Goal: Complete application form: Complete application form

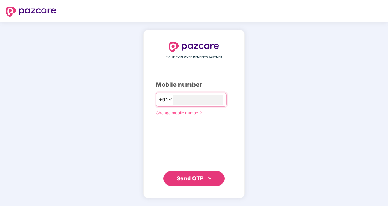
click at [188, 183] on button "Send OTP" at bounding box center [193, 178] width 61 height 15
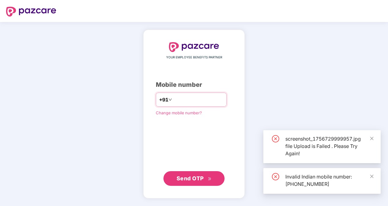
click at [173, 101] on input "**********" at bounding box center [198, 100] width 50 height 10
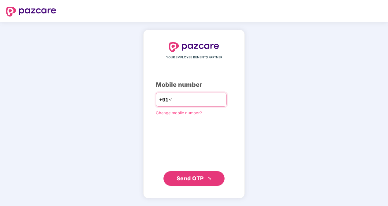
type input "**********"
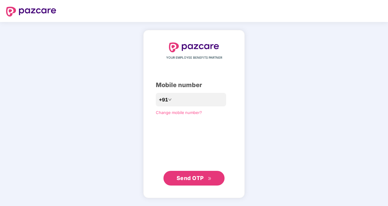
click at [190, 179] on span "Send OTP" at bounding box center [189, 178] width 27 height 6
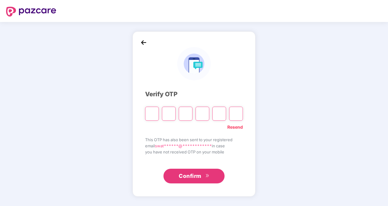
type input "*"
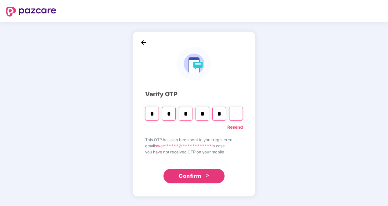
type input "*"
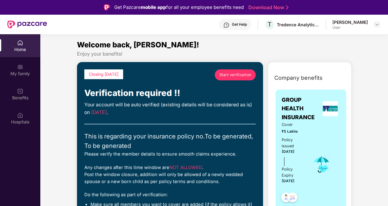
click at [237, 77] on span "Start verification" at bounding box center [235, 75] width 32 height 6
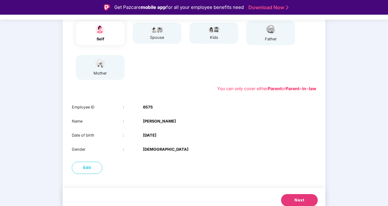
scroll to position [85, 0]
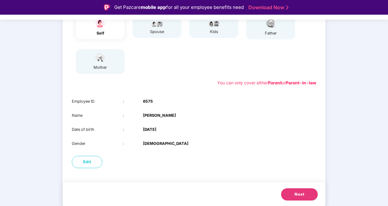
click at [292, 192] on button "Next" at bounding box center [299, 194] width 37 height 12
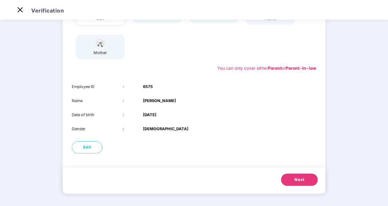
scroll to position [37, 0]
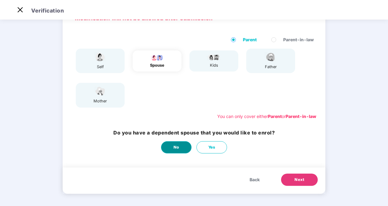
click at [176, 146] on span "No" at bounding box center [176, 147] width 6 height 6
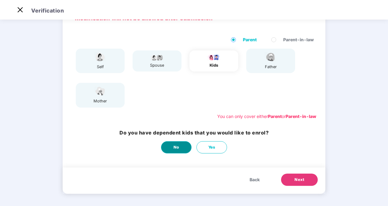
scroll to position [0, 0]
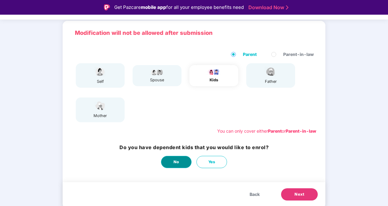
click at [176, 162] on span "No" at bounding box center [176, 162] width 6 height 6
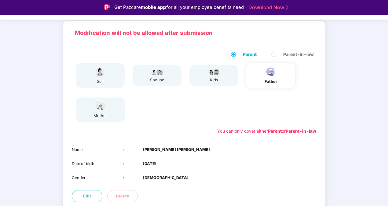
scroll to position [71, 0]
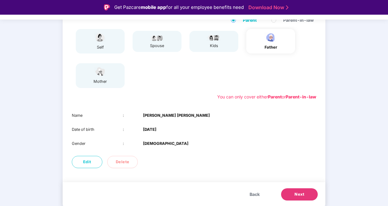
click at [296, 194] on span "Next" at bounding box center [299, 194] width 10 height 6
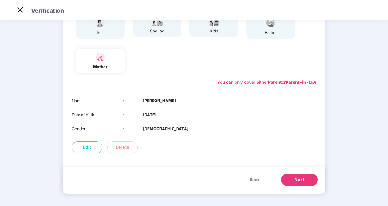
click at [298, 176] on button "Next" at bounding box center [299, 179] width 37 height 12
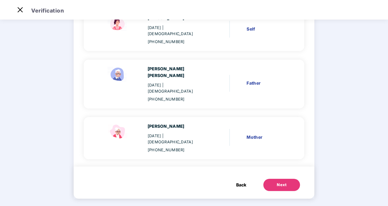
scroll to position [51, 0]
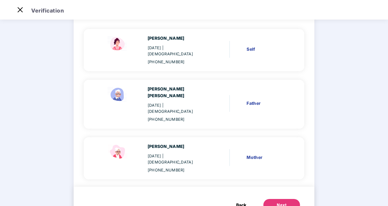
click at [240, 202] on span "Back" at bounding box center [241, 205] width 10 height 7
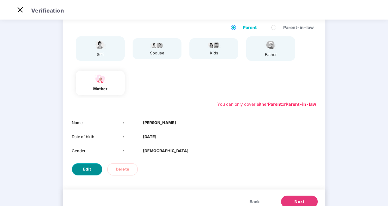
click at [92, 170] on button "Edit" at bounding box center [87, 169] width 31 height 12
select select "******"
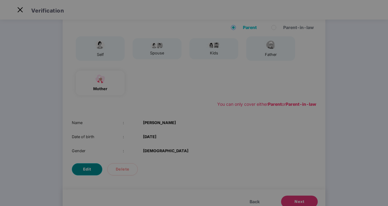
scroll to position [0, 0]
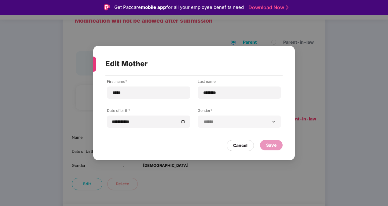
click at [277, 147] on div "Save" at bounding box center [271, 145] width 23 height 10
click at [242, 146] on div "Cancel" at bounding box center [240, 145] width 14 height 7
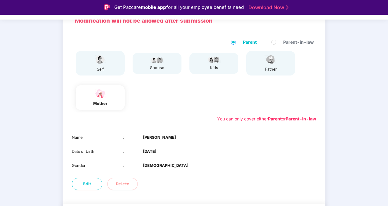
scroll to position [71, 0]
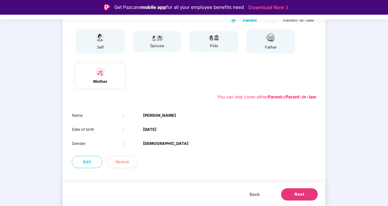
click at [291, 196] on button "Next" at bounding box center [299, 194] width 37 height 12
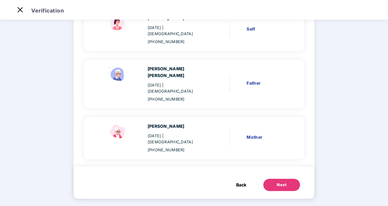
scroll to position [0, 0]
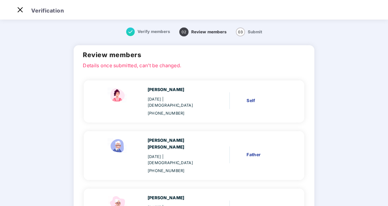
click at [340, 137] on main "Verify members 02 Review members 03 Submit Review members Details once submitte…" at bounding box center [194, 150] width 388 height 264
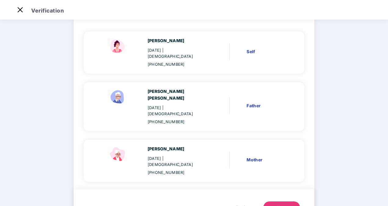
scroll to position [51, 0]
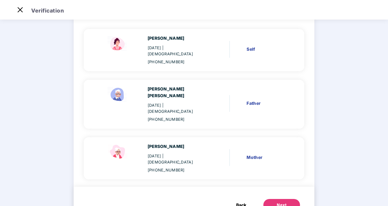
click at [280, 202] on div "Next" at bounding box center [282, 205] width 10 height 6
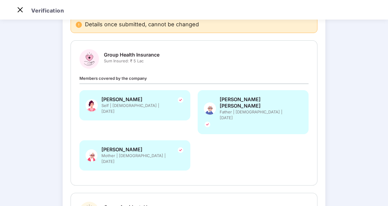
scroll to position [0, 0]
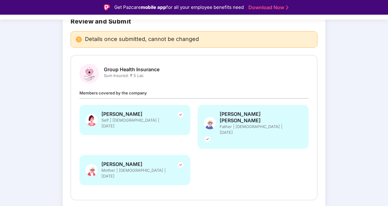
click at [337, 93] on div "Verify members Review members 03 Submit Review and Submit Details once submitte…" at bounding box center [194, 168] width 388 height 366
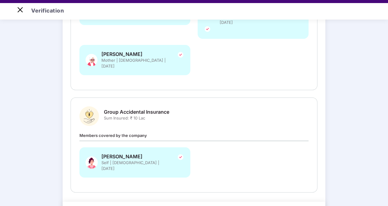
scroll to position [15, 0]
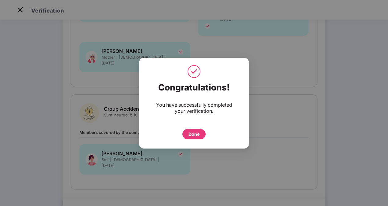
click at [197, 133] on div "Done" at bounding box center [193, 134] width 11 height 7
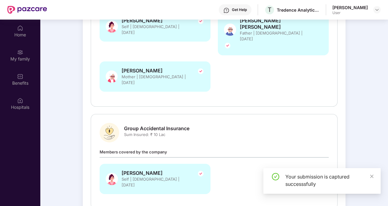
scroll to position [34, 0]
